Goal: Task Accomplishment & Management: Use online tool/utility

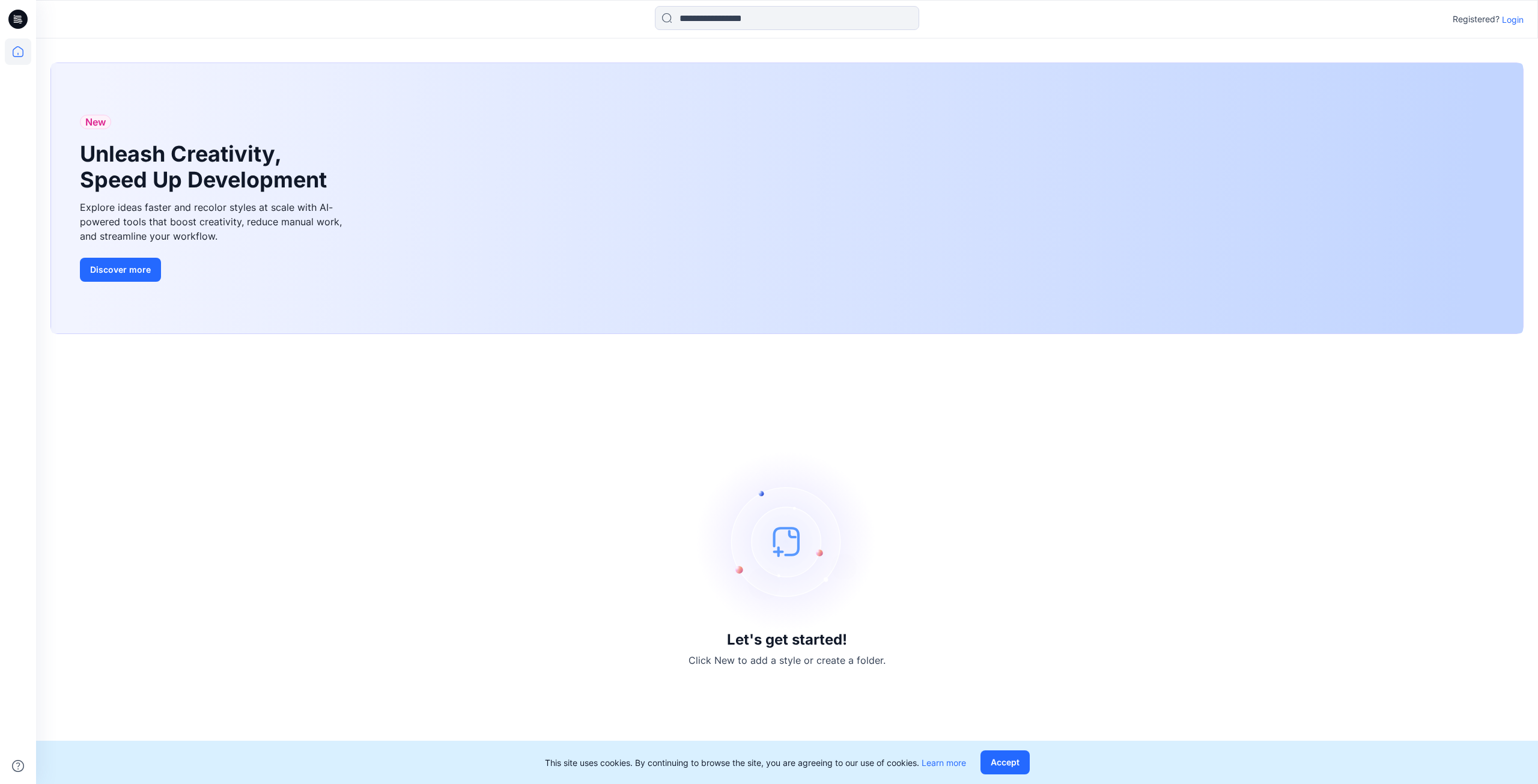
drag, startPoint x: 1506, startPoint y: 19, endPoint x: 1510, endPoint y: 24, distance: 6.4
click at [1506, 19] on p "Login" at bounding box center [1512, 20] width 21 height 13
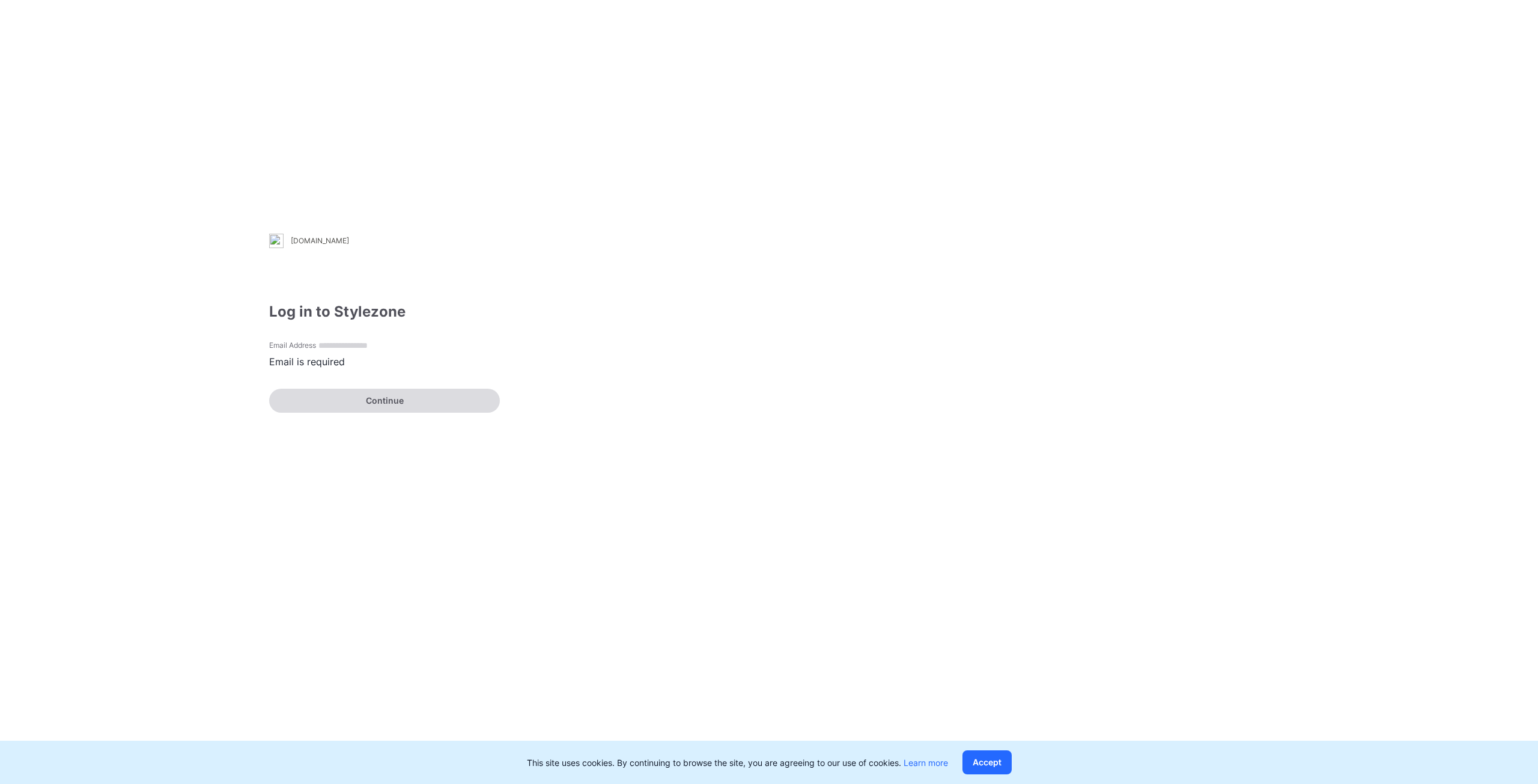
click at [317, 354] on input "Email Address" at bounding box center [360, 346] width 89 height 18
paste input "**********"
type input "**********"
click at [353, 405] on button "Continue" at bounding box center [384, 400] width 231 height 24
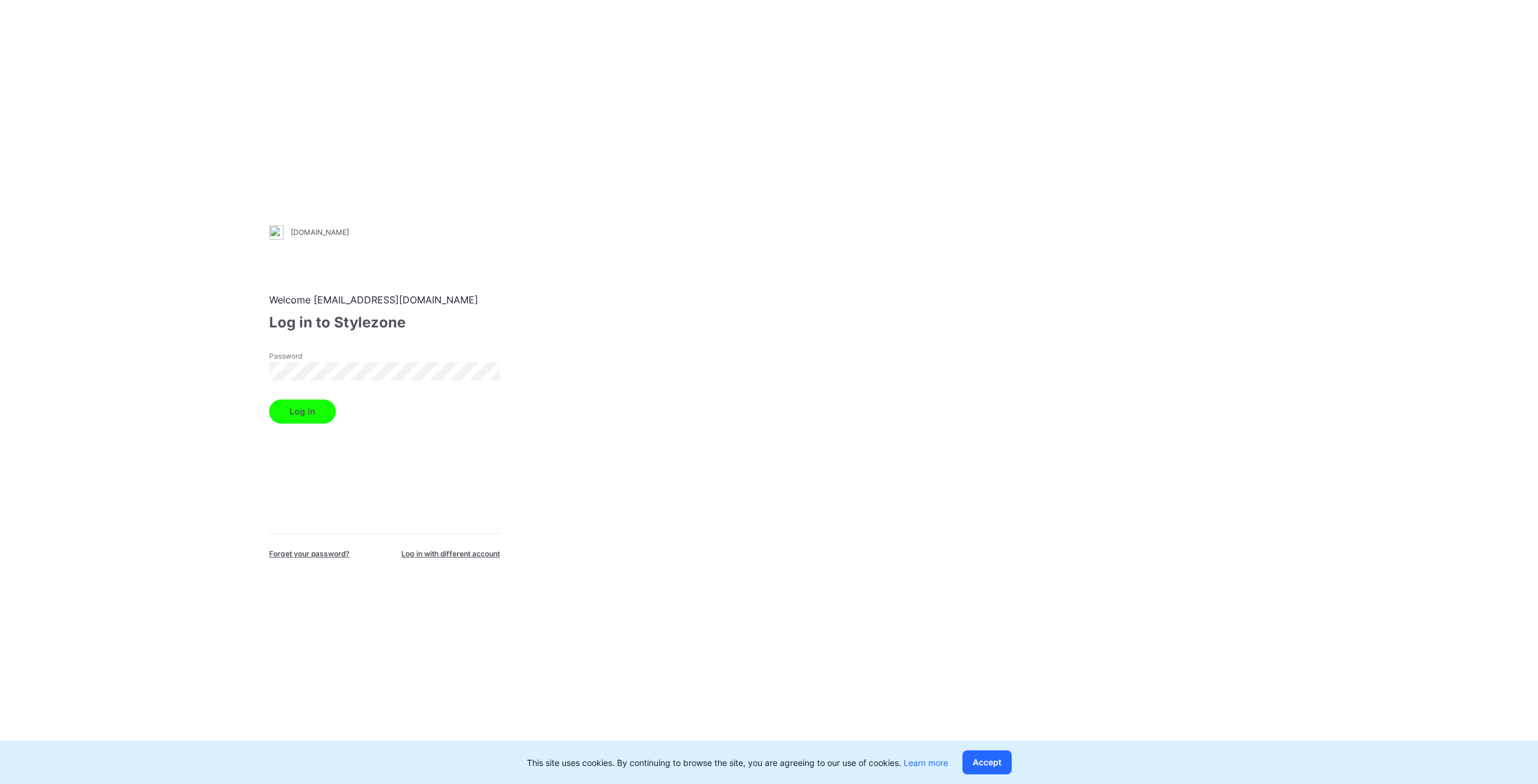
click at [304, 413] on button "Log in" at bounding box center [302, 411] width 66 height 24
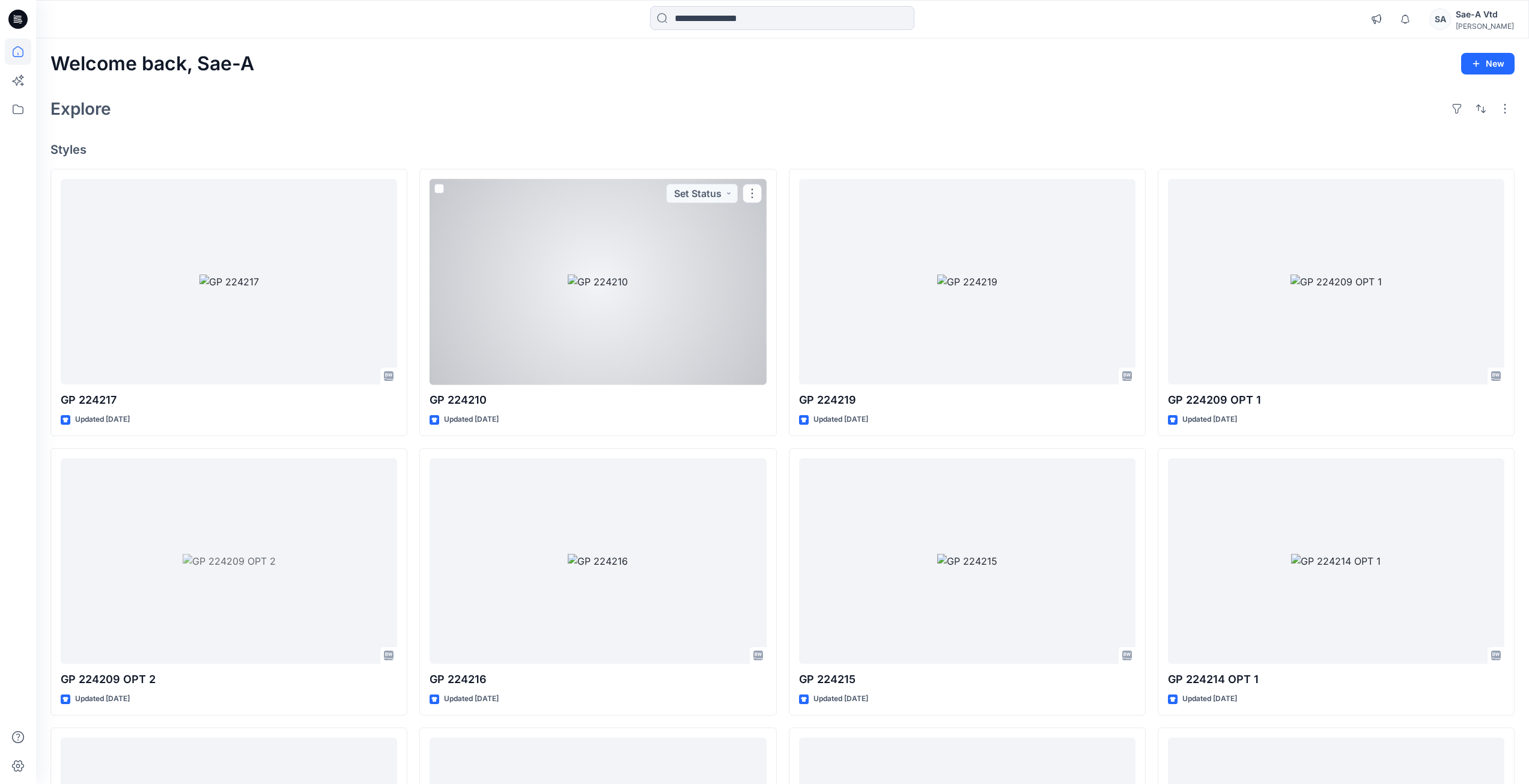
drag, startPoint x: 535, startPoint y: 292, endPoint x: 518, endPoint y: 287, distance: 17.7
click at [535, 292] on div at bounding box center [598, 282] width 337 height 206
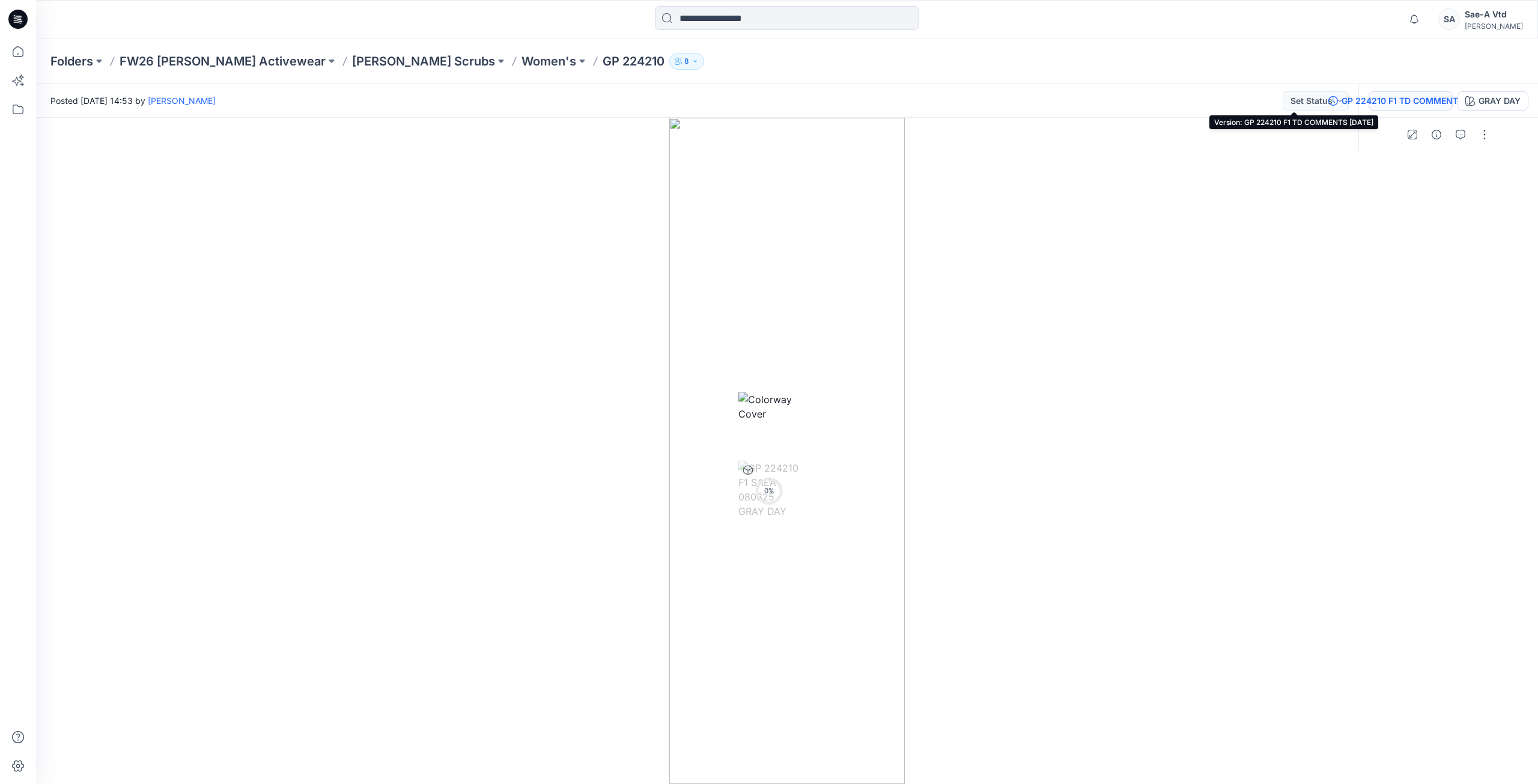
click at [1368, 109] on button "GP 224210 F1 TD COMMENTS [DATE]" at bounding box center [1411, 101] width 84 height 20
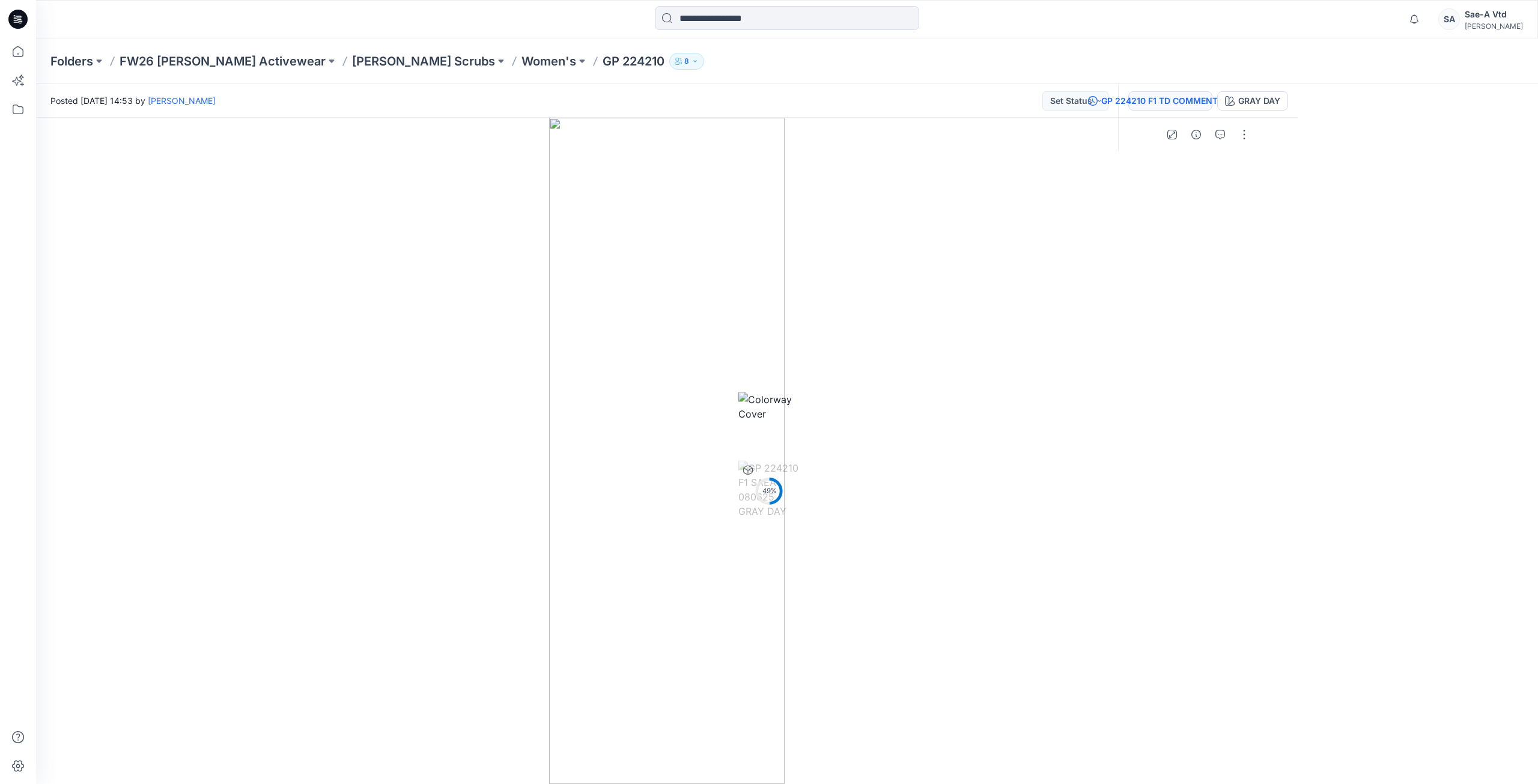
click at [1225, 130] on icon "button" at bounding box center [1220, 135] width 10 height 10
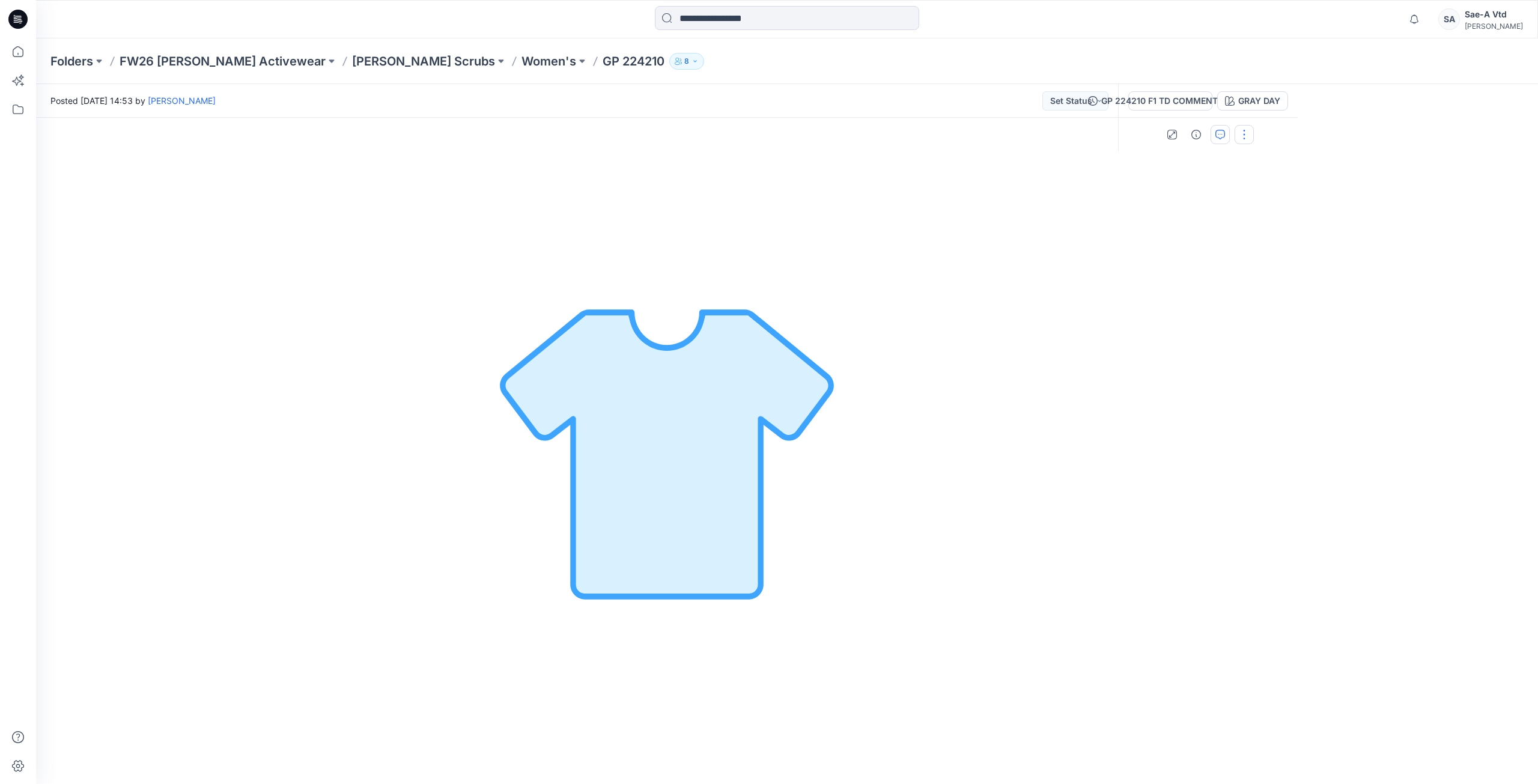
click at [1254, 125] on button "button" at bounding box center [1245, 135] width 20 height 20
click at [1230, 48] on div "Folders FW26 [PERSON_NAME] Activewear [PERSON_NAME] Scrubs Women's GP 224210 8" at bounding box center [787, 61] width 1502 height 46
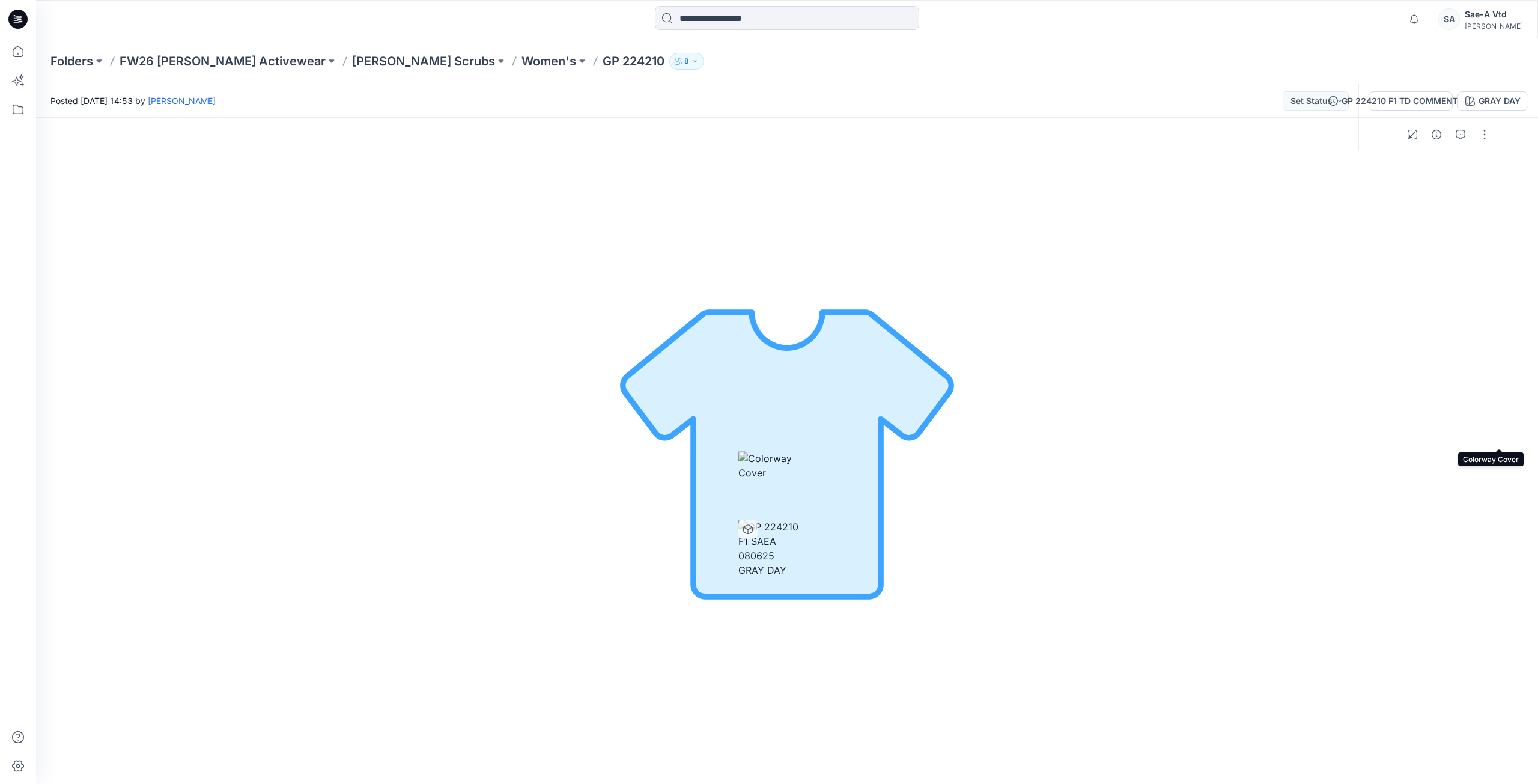
click at [799, 451] on img at bounding box center [769, 465] width 61 height 29
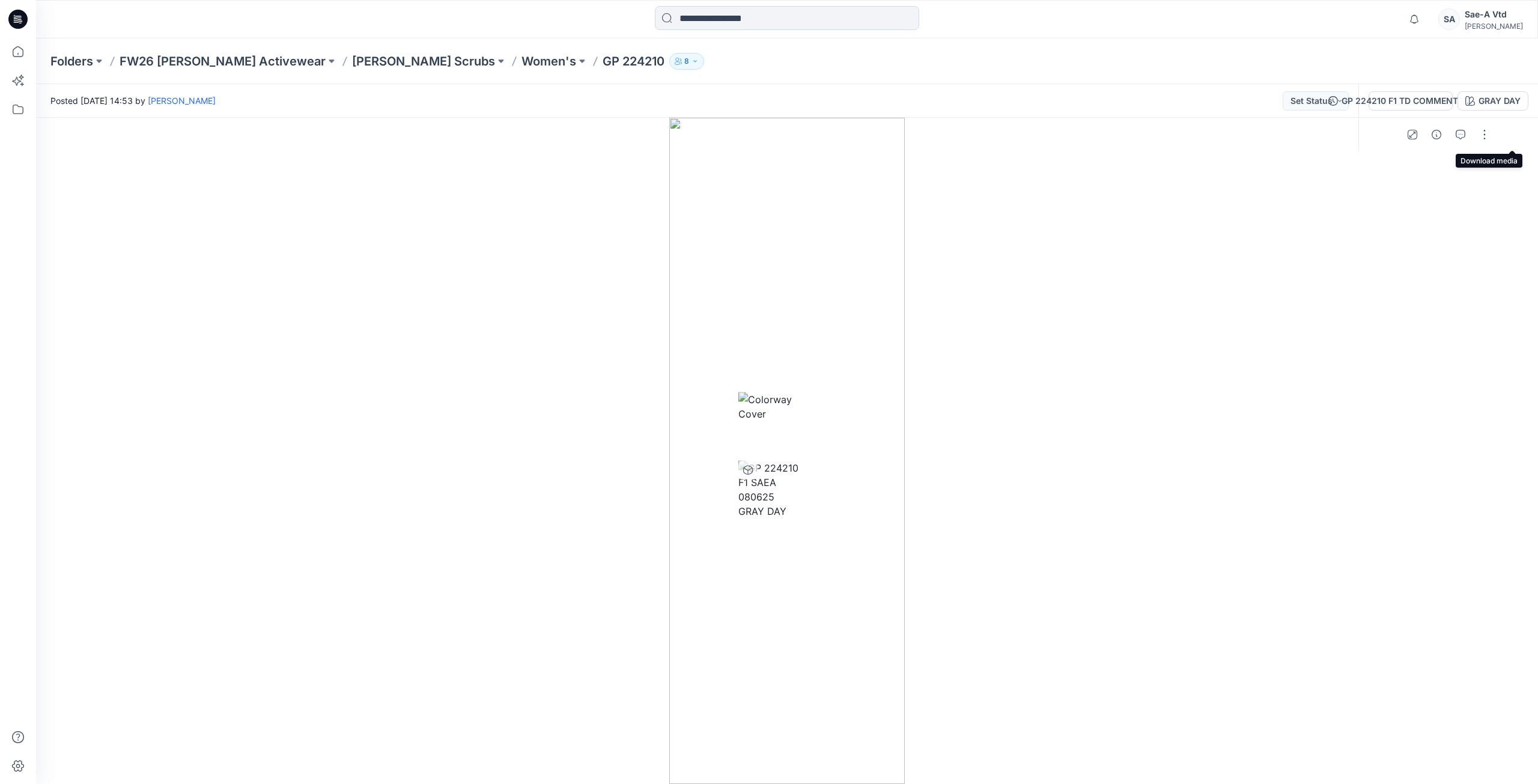
click at [1494, 125] on button "button" at bounding box center [1485, 135] width 20 height 20
click at [1479, 100] on div "GRAY DAY" at bounding box center [1500, 101] width 42 height 13
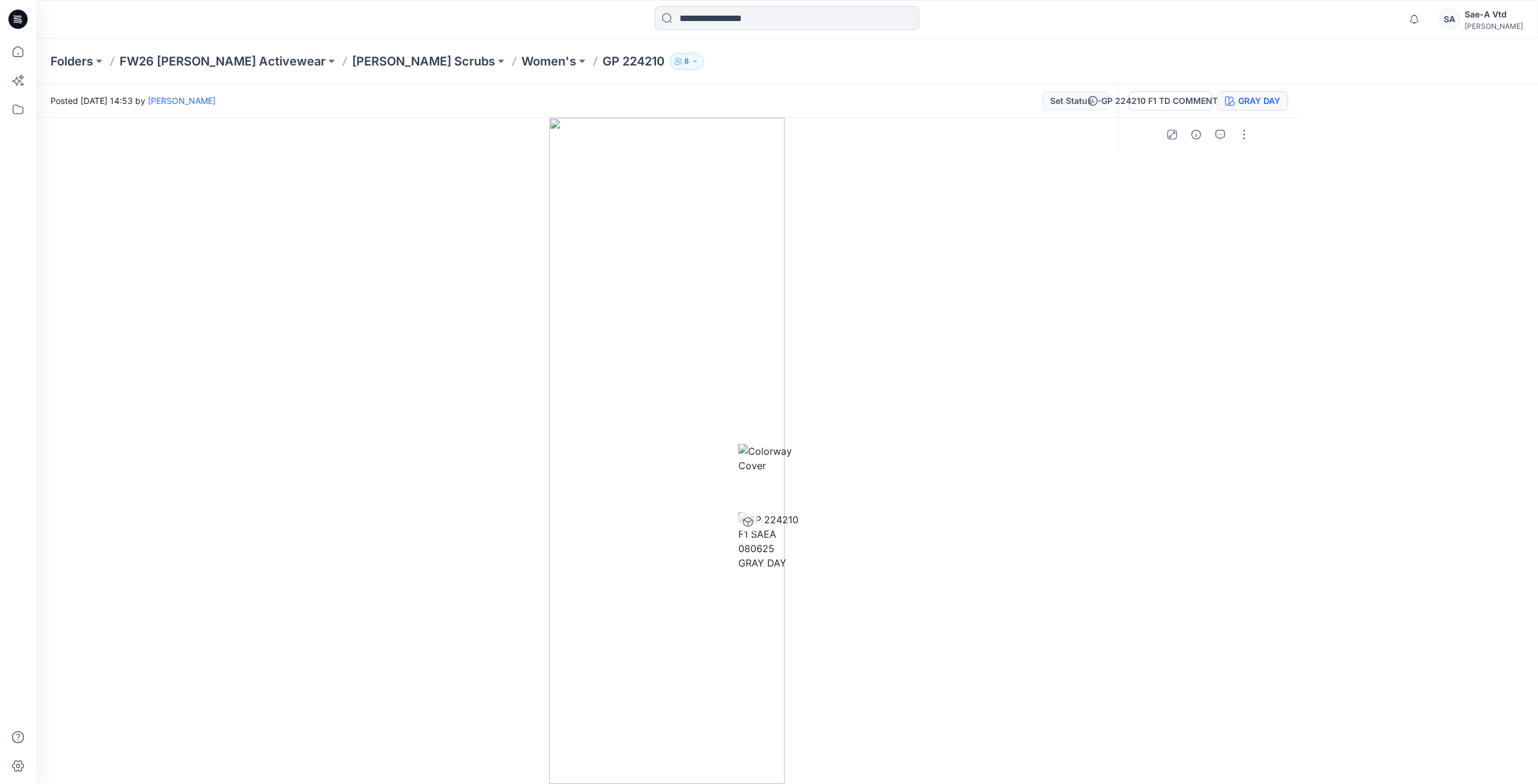
click at [15, 16] on icon at bounding box center [15, 15] width 2 height 1
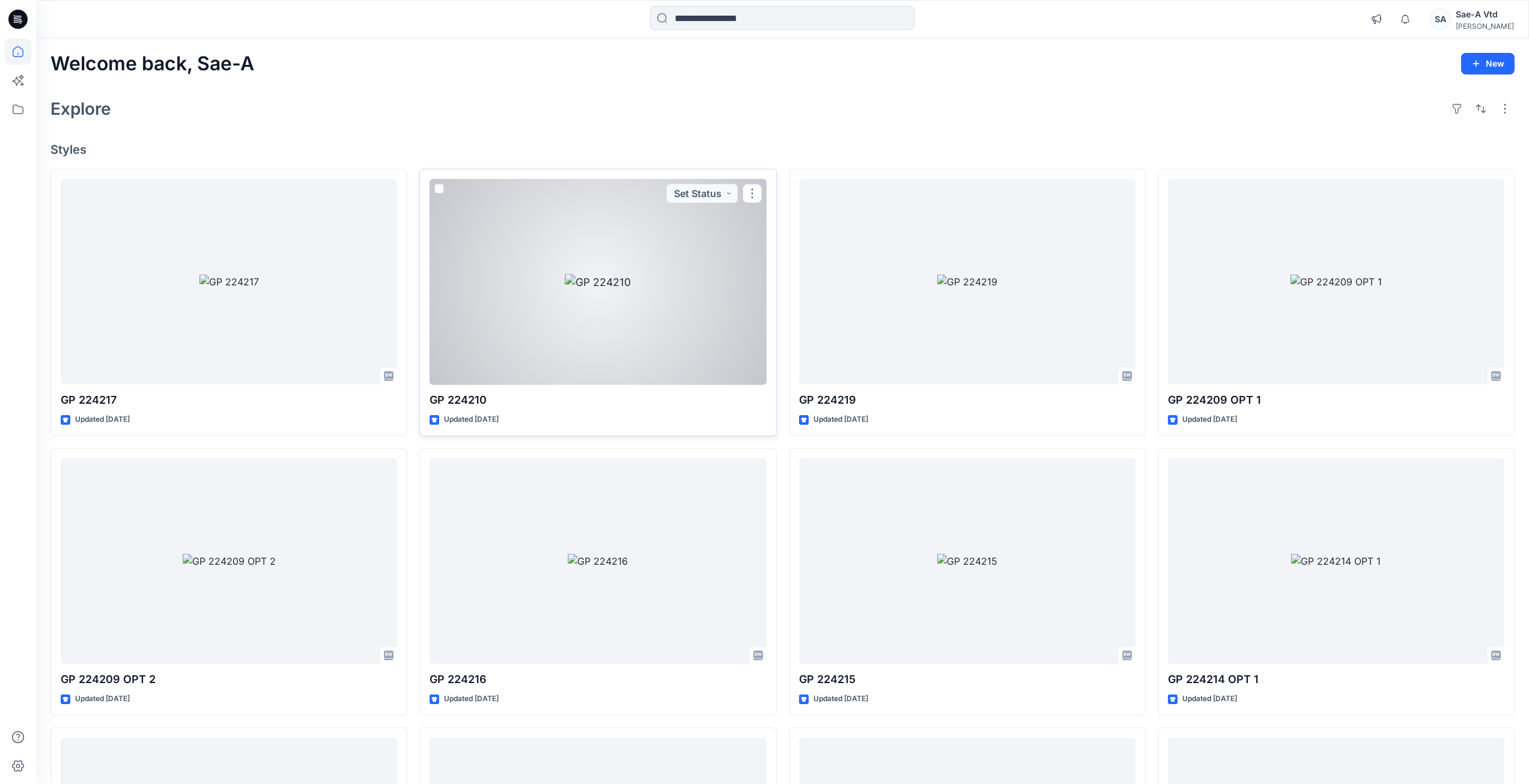
click at [701, 364] on div at bounding box center [598, 282] width 337 height 206
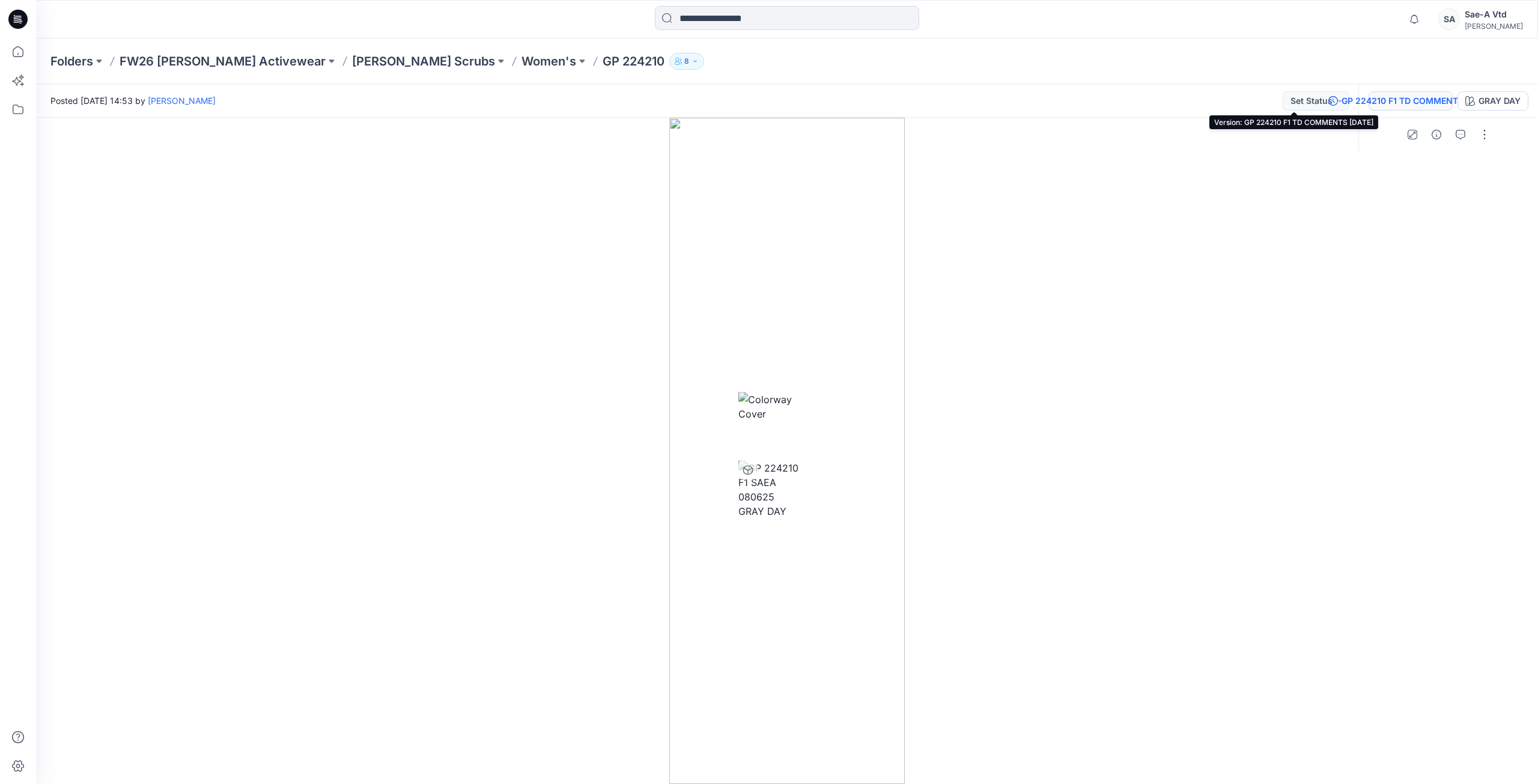
click at [1342, 99] on div "GP 224210 F1 TD COMMENTS [DATE]" at bounding box center [1417, 101] width 151 height 13
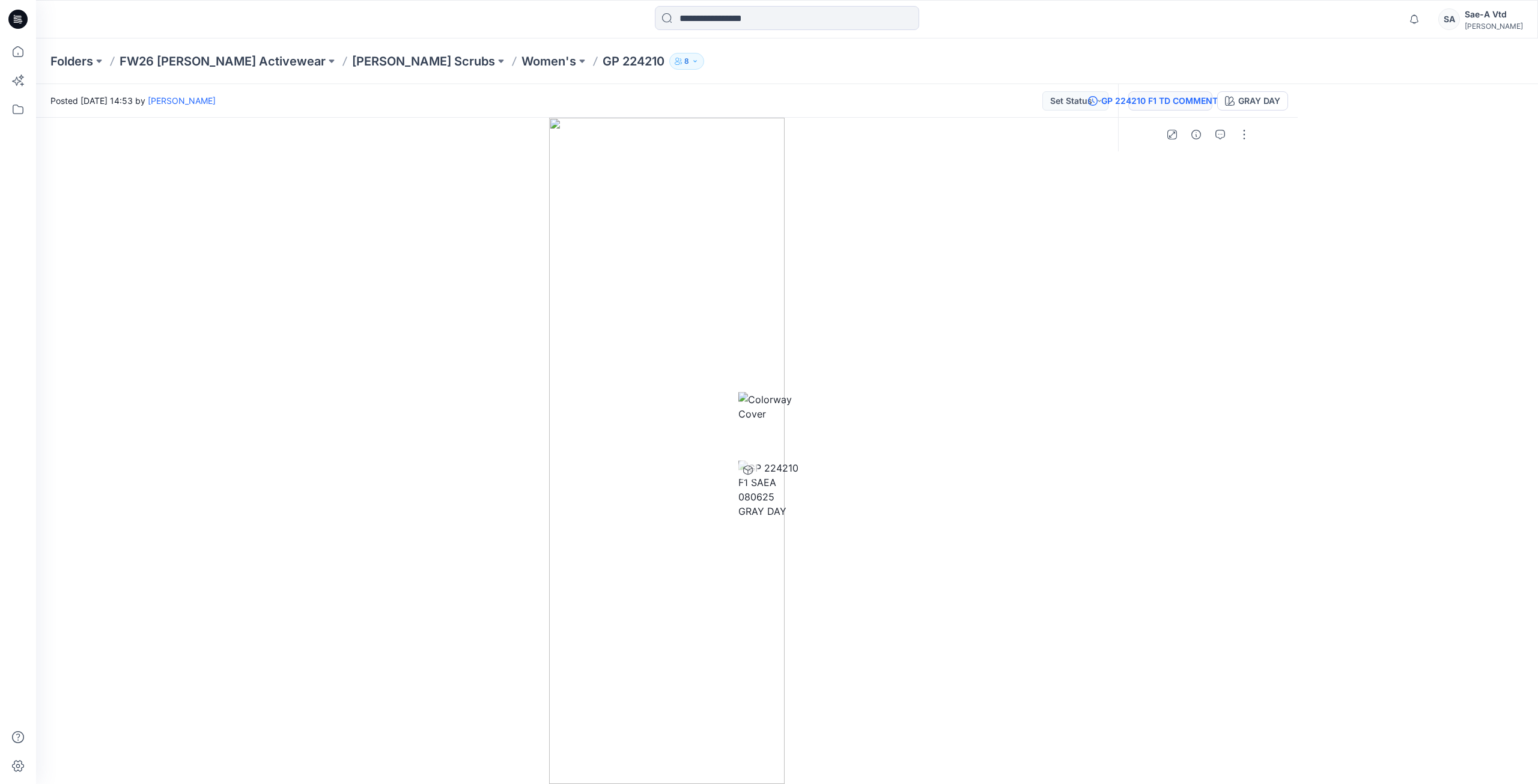
drag, startPoint x: 1453, startPoint y: 495, endPoint x: 1472, endPoint y: 421, distance: 76.4
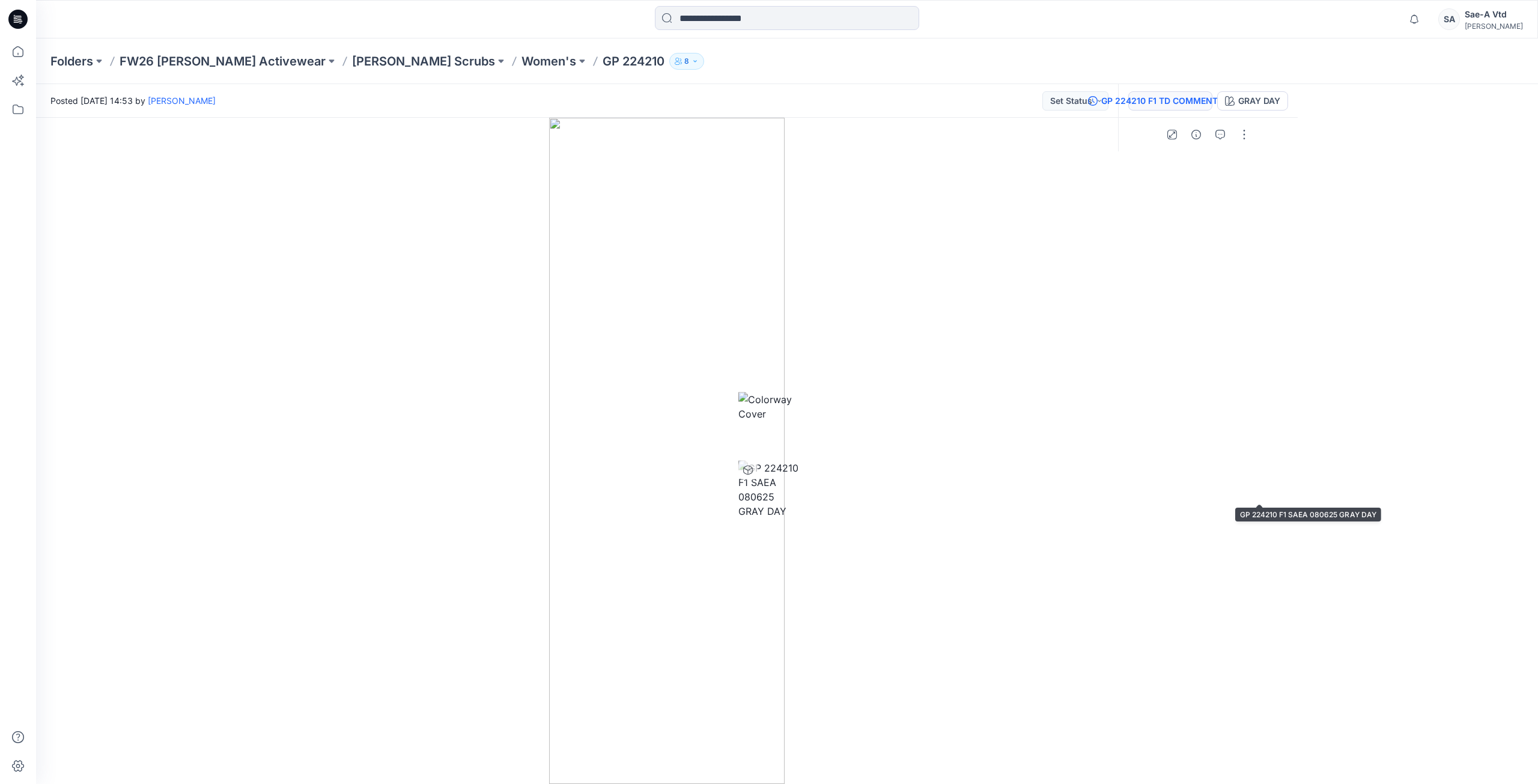
drag, startPoint x: 1278, startPoint y: 478, endPoint x: 1257, endPoint y: 476, distance: 21.1
click at [799, 478] on img at bounding box center [769, 490] width 61 height 58
